Goal: Task Accomplishment & Management: Complete application form

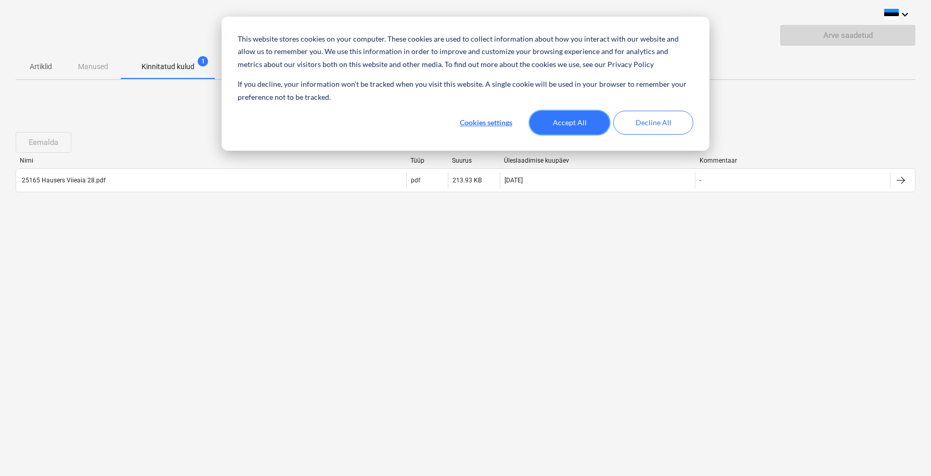
click at [562, 121] on button "Accept All" at bounding box center [569, 123] width 80 height 24
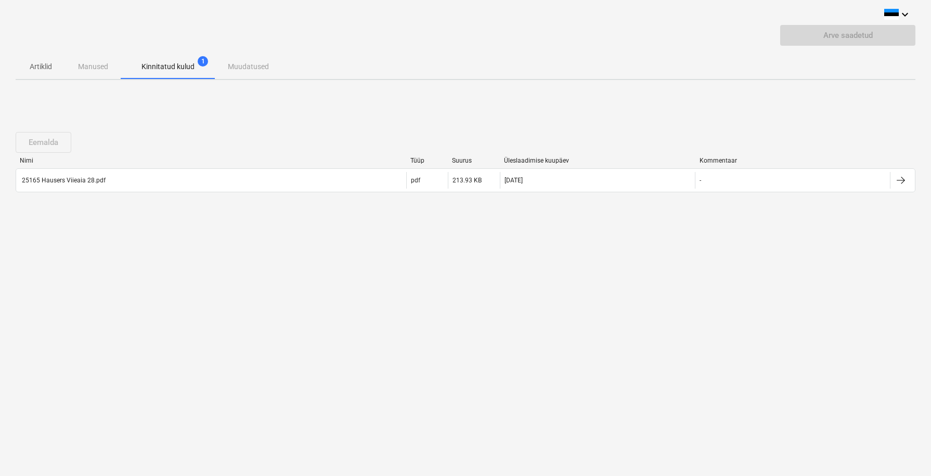
click at [91, 67] on div "Artiklid Manused Kinnitatud kulud 1 Muudatused" at bounding box center [465, 66] width 899 height 25
click at [161, 66] on p "Kinnitatud kulud" at bounding box center [167, 66] width 53 height 11
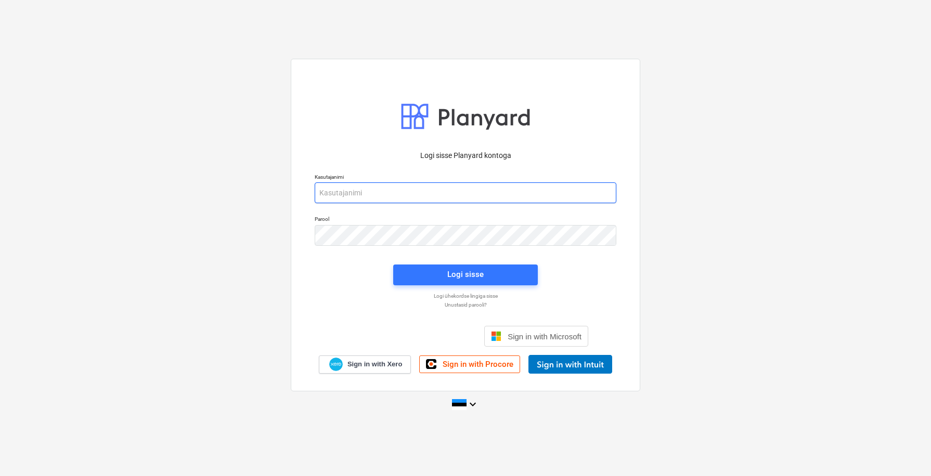
click at [610, 193] on input "email" at bounding box center [466, 192] width 302 height 21
click at [597, 193] on input "email" at bounding box center [466, 192] width 302 height 21
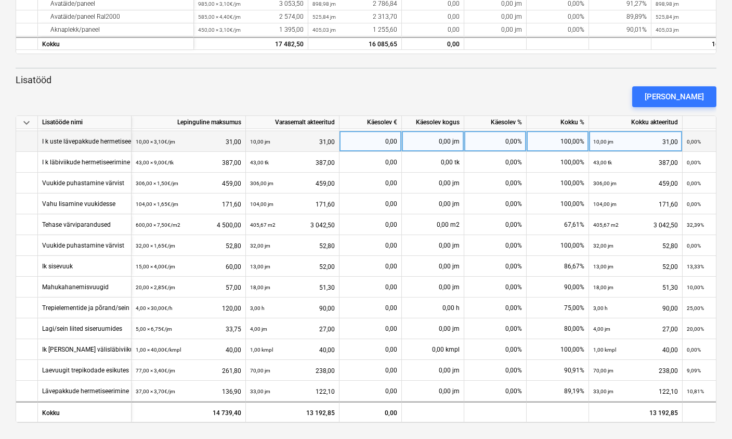
scroll to position [126, 0]
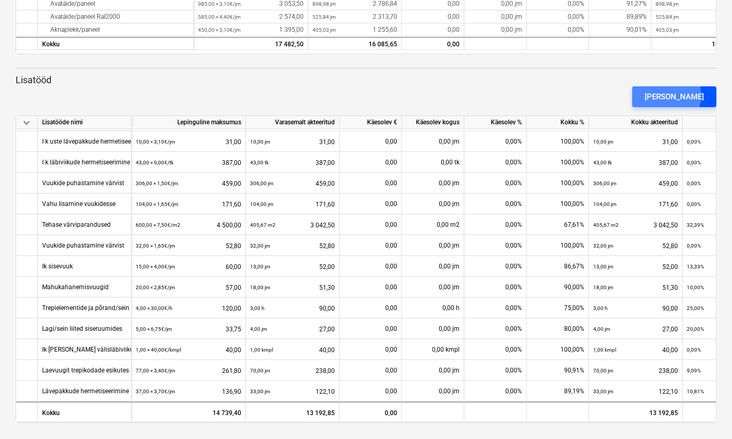
click at [685, 95] on div "[PERSON_NAME]" at bounding box center [674, 97] width 59 height 14
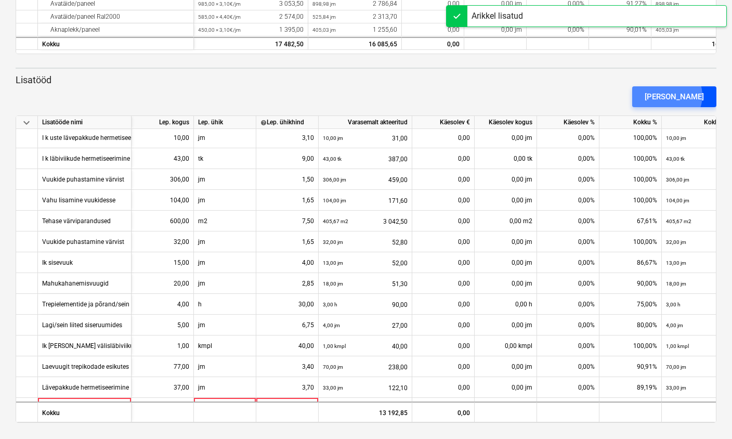
click at [685, 95] on div "[PERSON_NAME]" at bounding box center [674, 97] width 59 height 14
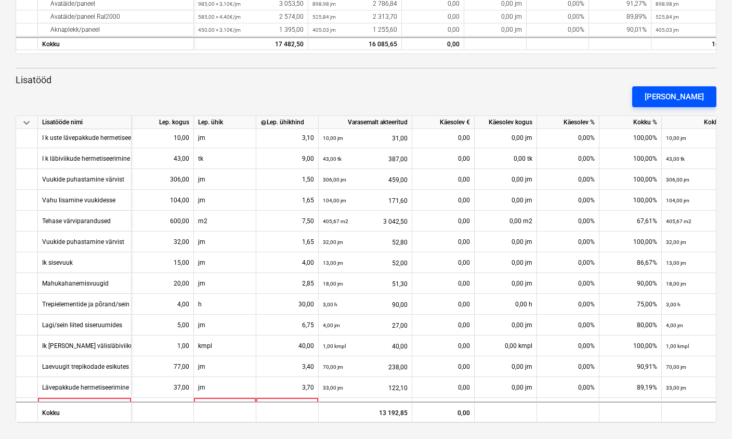
click at [685, 95] on div "[PERSON_NAME]" at bounding box center [674, 97] width 59 height 14
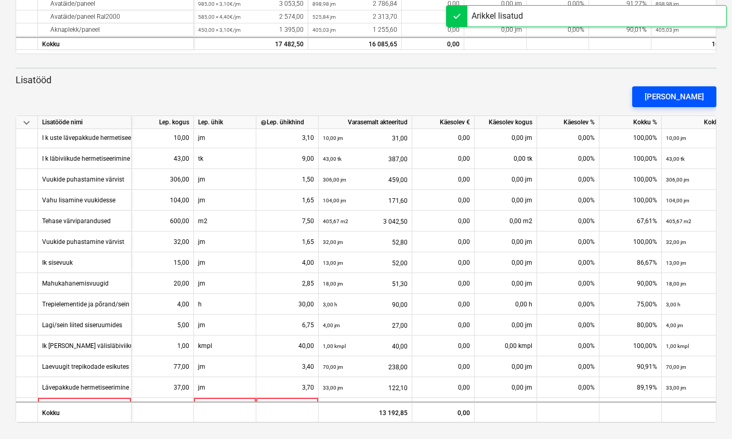
click at [685, 95] on div "Lisa lisatöö" at bounding box center [674, 97] width 59 height 14
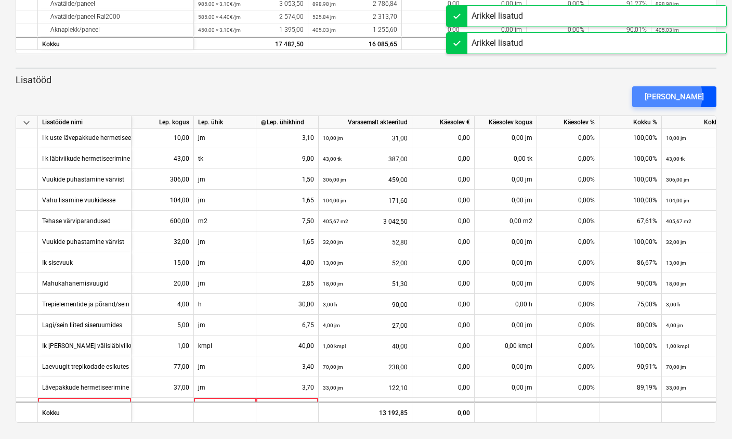
click at [685, 95] on div "Lisa lisatöö" at bounding box center [674, 97] width 59 height 14
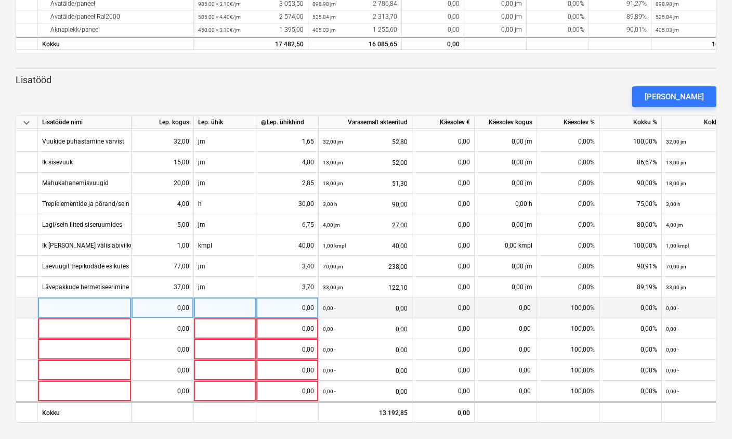
scroll to position [230, 0]
click at [74, 303] on div at bounding box center [85, 307] width 94 height 21
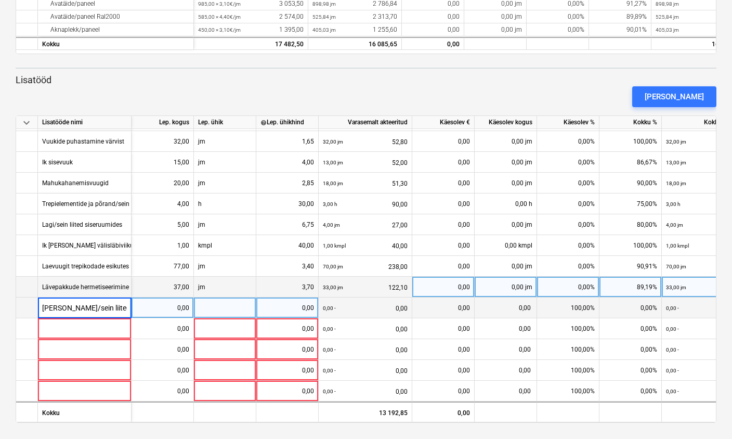
type input "Trepp/sein liited 15-30mm"
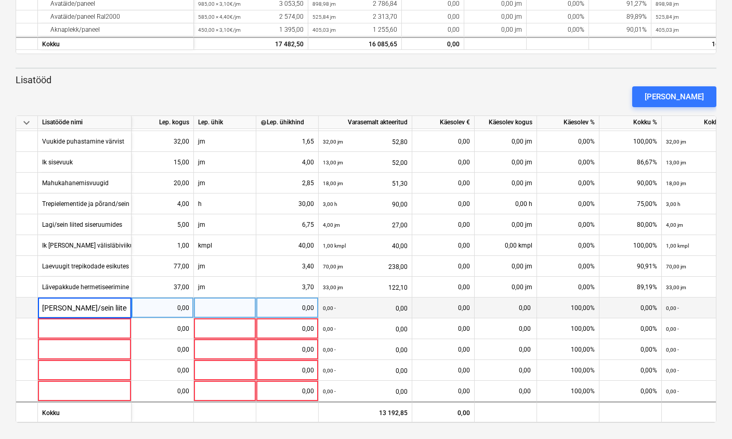
click at [168, 302] on div "0,00" at bounding box center [163, 307] width 54 height 21
type input "67"
click at [219, 308] on div at bounding box center [225, 307] width 62 height 21
type input "jm"
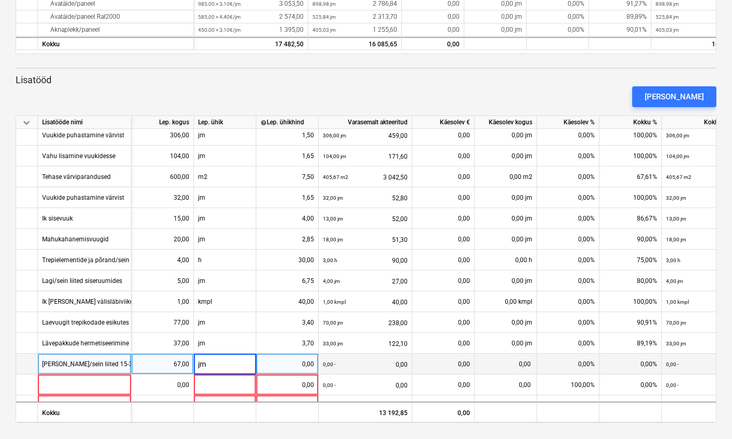
scroll to position [174, 0]
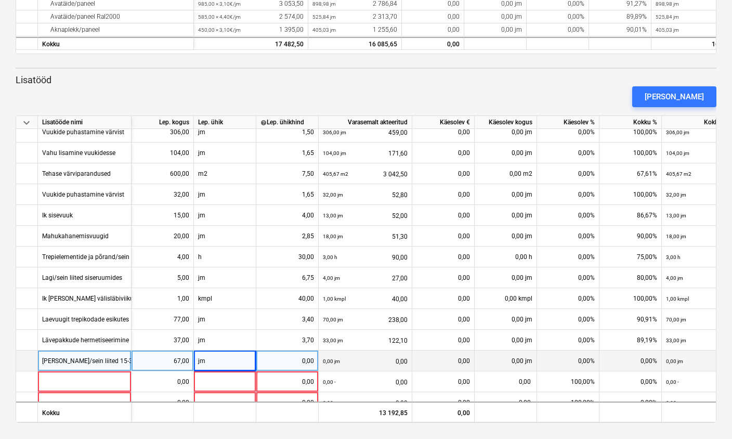
click at [292, 362] on div "0,00" at bounding box center [287, 360] width 54 height 21
type input "4,1"
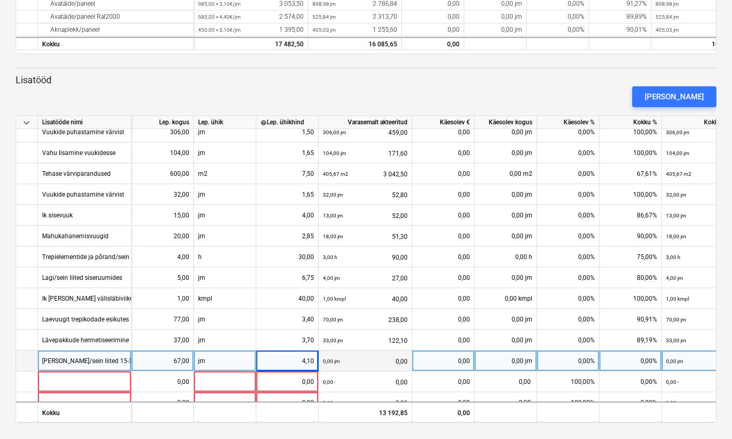
click at [502, 361] on div "0,00 jm" at bounding box center [506, 360] width 62 height 21
type input "67"
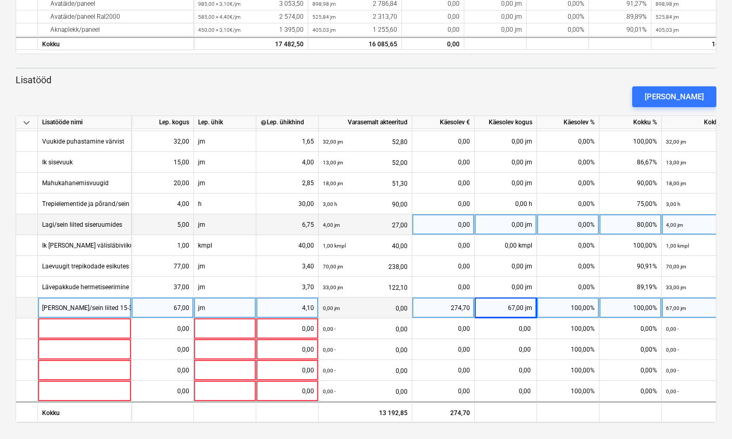
scroll to position [230, 0]
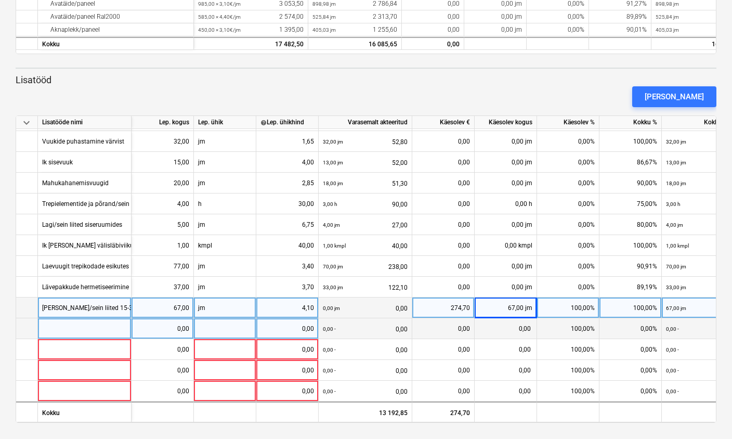
click at [56, 323] on div at bounding box center [85, 328] width 94 height 21
type input "Põrand/sein liited 10mm"
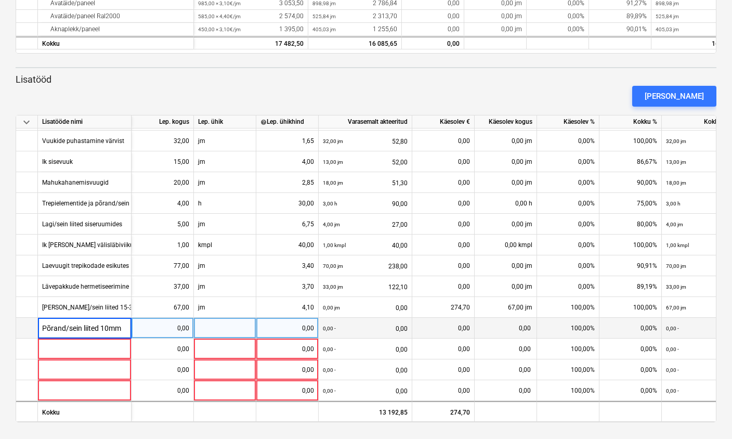
scroll to position [226, 0]
click at [176, 322] on div "0,00" at bounding box center [163, 328] width 54 height 21
type input "30"
click at [230, 324] on div at bounding box center [225, 328] width 62 height 21
click at [295, 320] on div "0,00" at bounding box center [287, 328] width 54 height 21
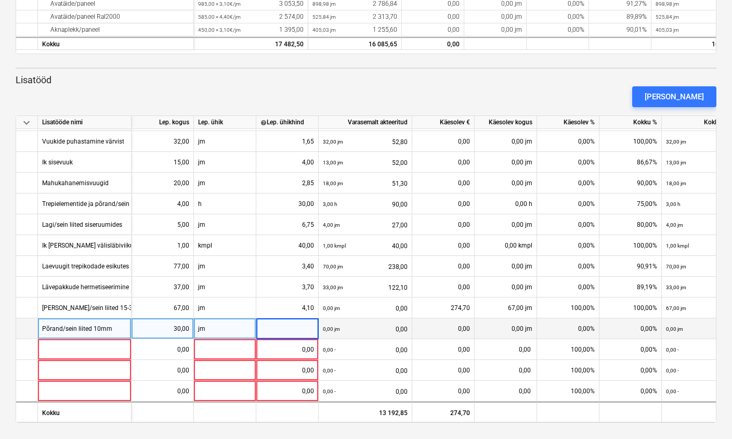
scroll to position [230, 0]
type input "3,1"
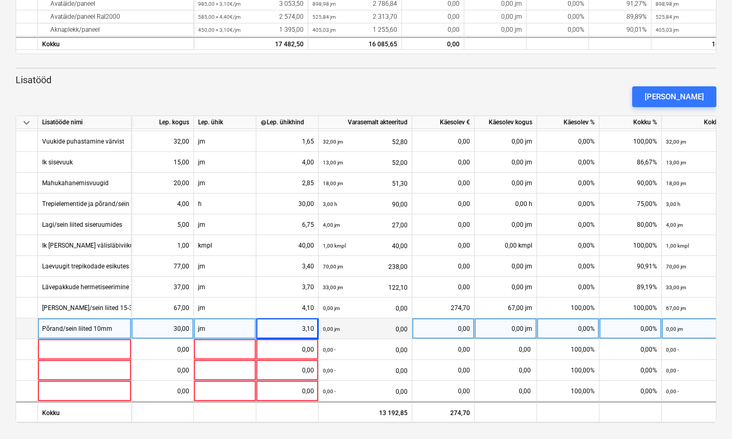
click at [510, 322] on div "0,00 jm" at bounding box center [506, 328] width 62 height 21
type input "30"
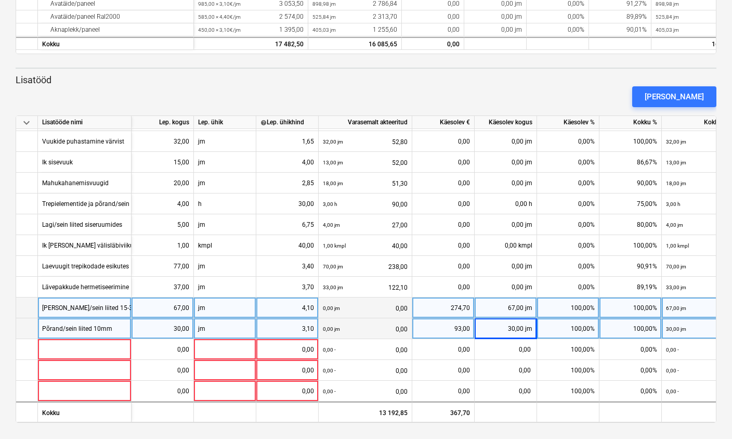
click at [515, 300] on div "67,00 jm" at bounding box center [506, 307] width 62 height 21
type input "60"
click at [515, 324] on div "30,00 jm" at bounding box center [506, 328] width 62 height 21
type input "27"
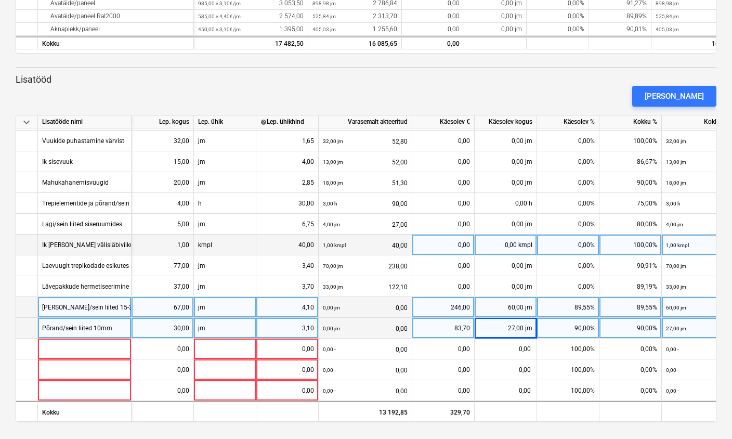
scroll to position [226, 0]
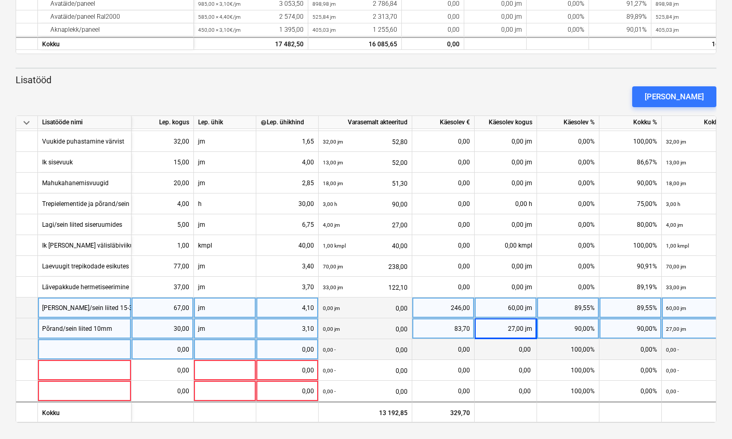
click at [69, 342] on div at bounding box center [85, 349] width 94 height 21
type input "Lävepakkude hermetiseerimine"
click at [173, 344] on div "0,00" at bounding box center [163, 349] width 54 height 21
type input "146"
click at [223, 345] on div at bounding box center [225, 349] width 62 height 21
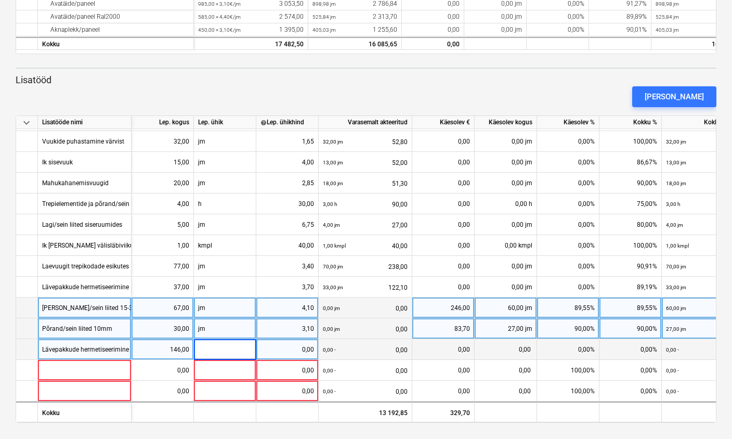
type input "j"
click at [293, 346] on div "0,00" at bounding box center [287, 349] width 54 height 21
click at [227, 346] on div "m" at bounding box center [225, 349] width 62 height 21
type input "jm"
click at [288, 346] on div "0,00" at bounding box center [287, 349] width 54 height 21
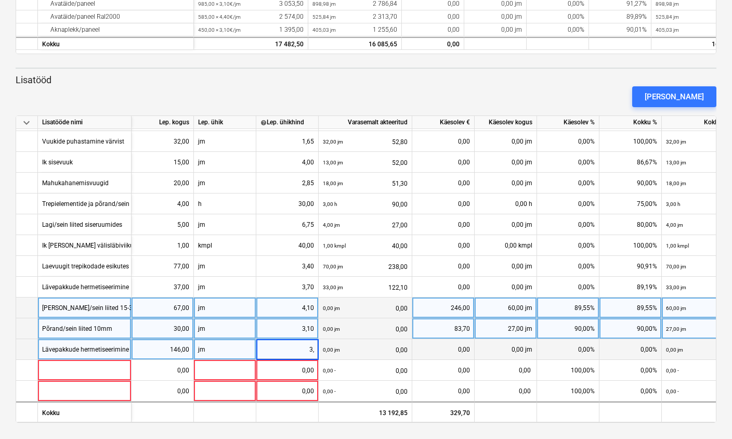
type input "3,7"
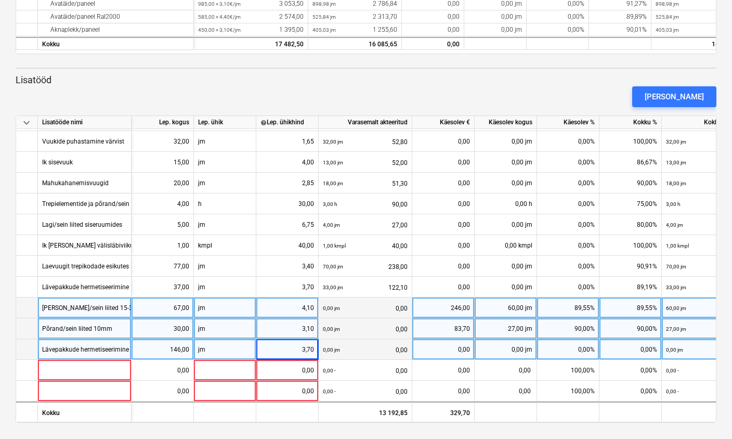
click at [508, 343] on div "0,00 jm" at bounding box center [506, 349] width 62 height 21
type input "132"
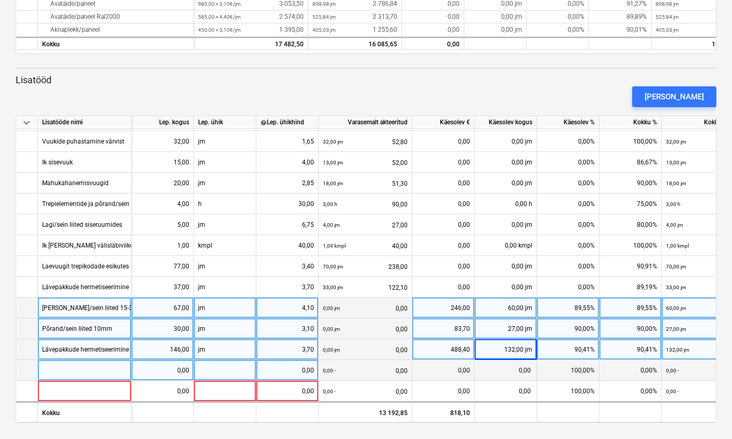
click at [74, 367] on div at bounding box center [85, 370] width 94 height 21
type input "L"
type input "P"
type input "Hermetiseeritavate pindade puhastamine"
click at [169, 368] on div "0,00" at bounding box center [163, 370] width 54 height 21
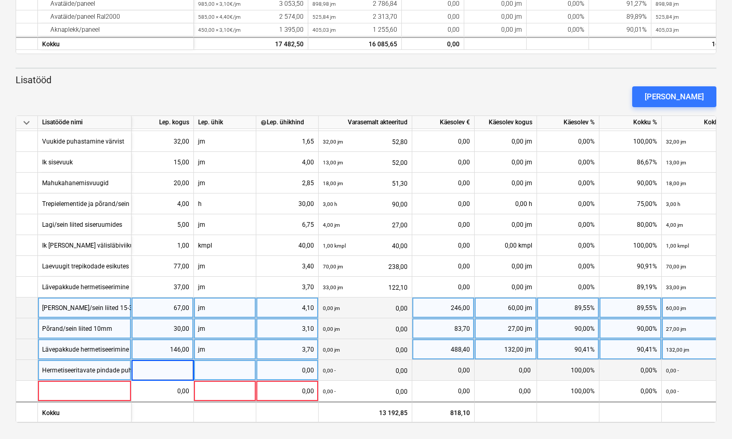
type input "6"
click at [217, 364] on div at bounding box center [225, 370] width 62 height 21
click at [285, 361] on div "0,00" at bounding box center [287, 370] width 54 height 21
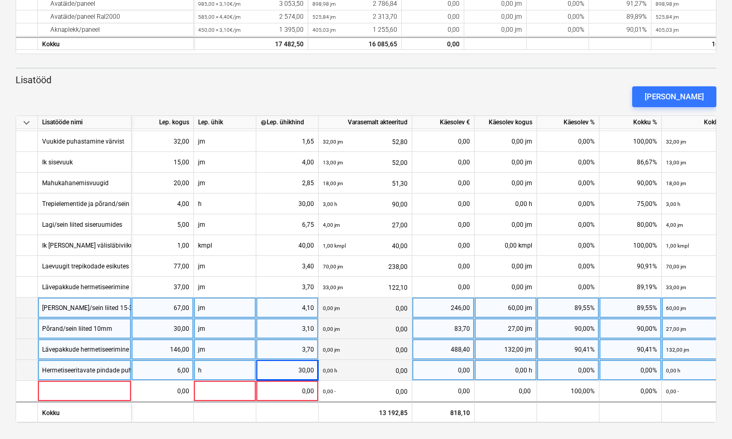
click at [519, 363] on div "0,00 h" at bounding box center [506, 370] width 62 height 21
type input "6"
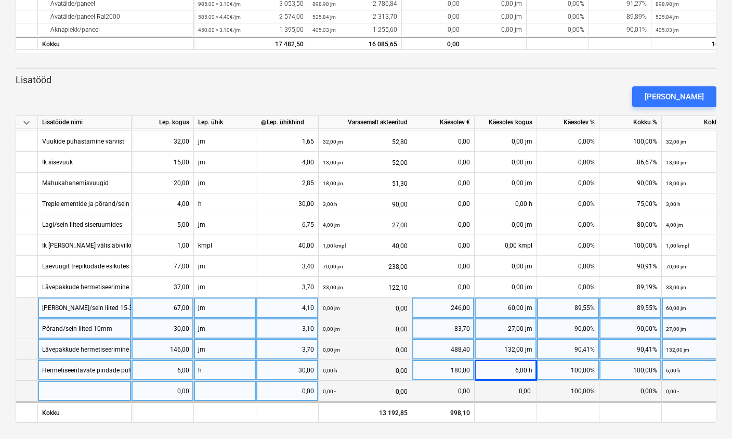
click at [94, 388] on div at bounding box center [85, 391] width 94 height 21
type input "Läbiviikude hermetiseerimine"
click at [175, 387] on div "0,00" at bounding box center [163, 391] width 54 height 21
type input "1"
click at [213, 384] on div at bounding box center [225, 391] width 62 height 21
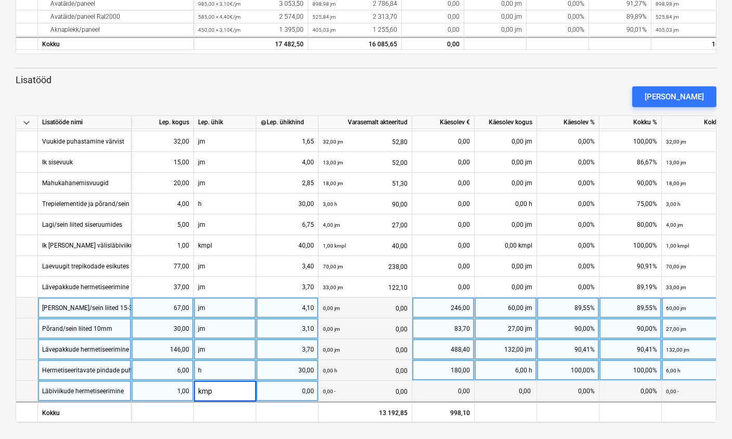
type input "kmpl"
click at [293, 381] on div "0,00" at bounding box center [287, 391] width 54 height 21
type input "300"
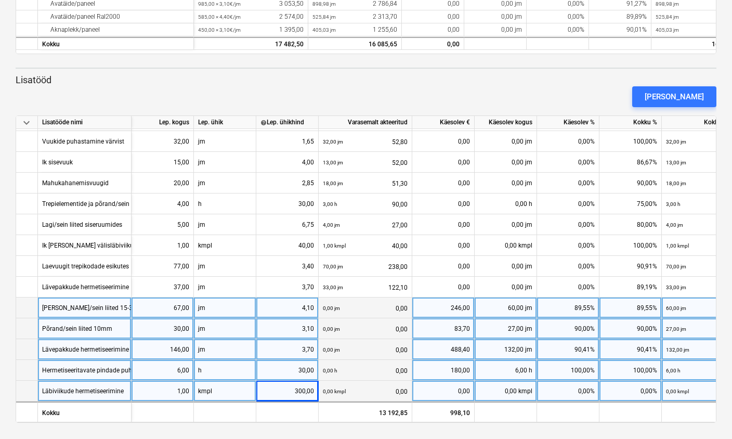
click at [510, 388] on div "0,00 kmpl" at bounding box center [506, 391] width 62 height 21
type input ",9"
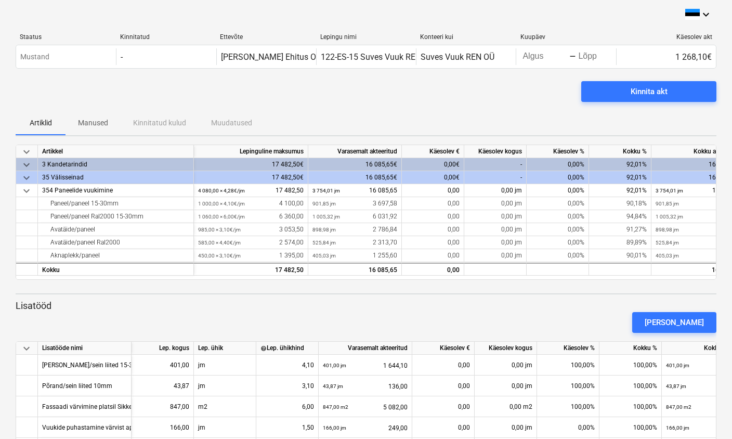
scroll to position [0, 0]
click at [650, 93] on div "Kinnita akt" at bounding box center [649, 92] width 37 height 14
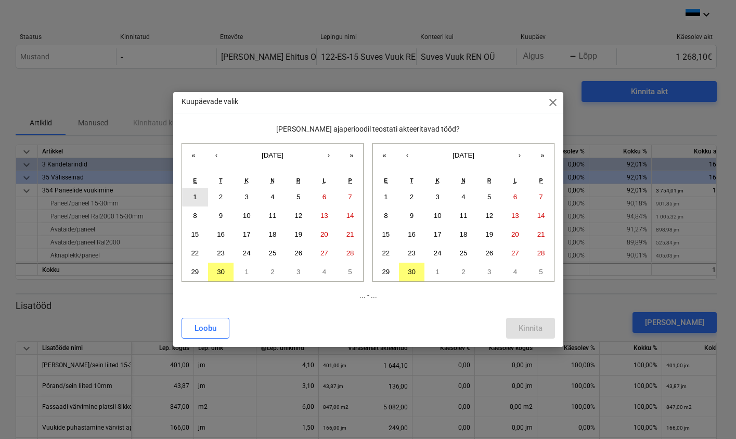
click at [194, 195] on abbr "1" at bounding box center [195, 197] width 4 height 8
click at [221, 270] on abbr "30" at bounding box center [221, 272] width 8 height 8
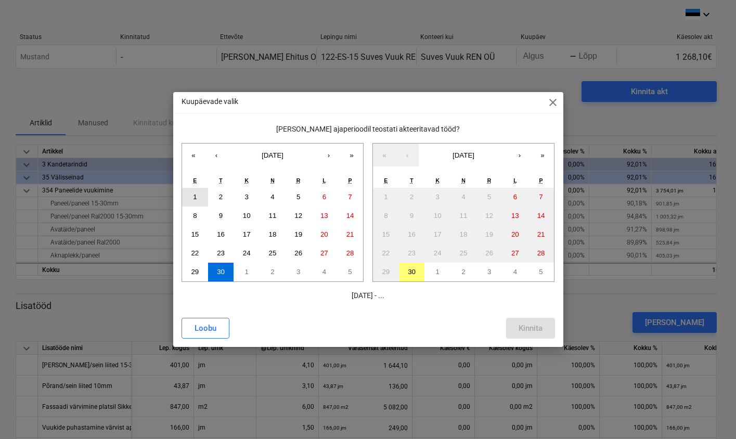
click at [197, 195] on button "1" at bounding box center [195, 197] width 26 height 19
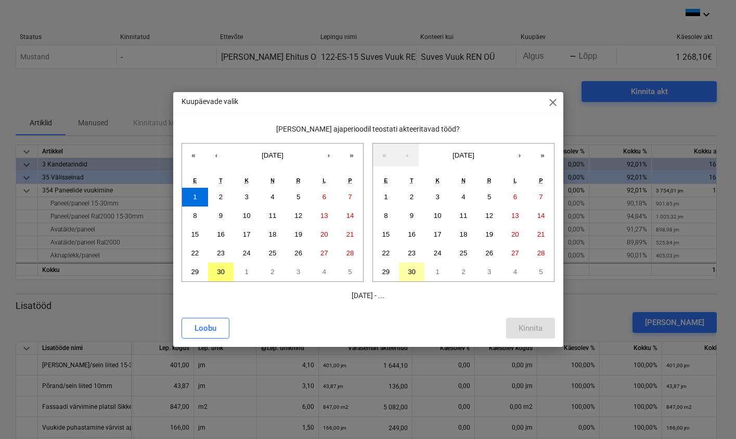
click at [413, 271] on abbr "30" at bounding box center [412, 272] width 8 height 8
click at [525, 324] on div "Kinnita" at bounding box center [530, 328] width 24 height 14
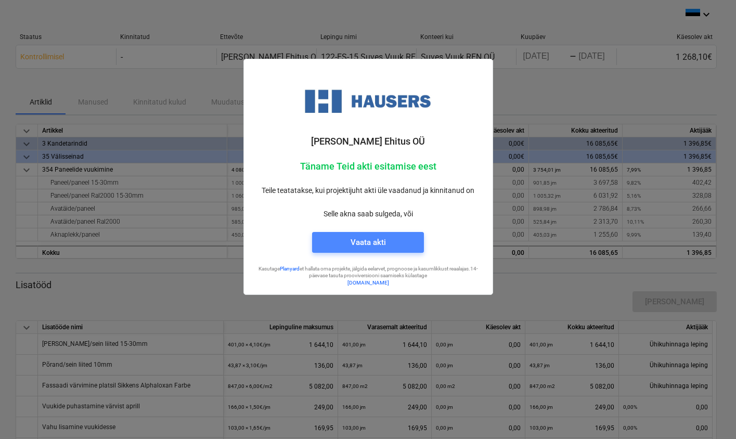
click at [385, 242] on div "Vaata akti" at bounding box center [367, 243] width 35 height 14
